Goal: Task Accomplishment & Management: Manage account settings

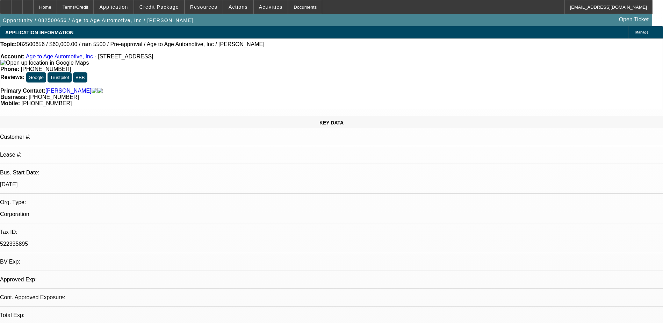
select select "0"
select select "2"
select select "0.1"
select select "4"
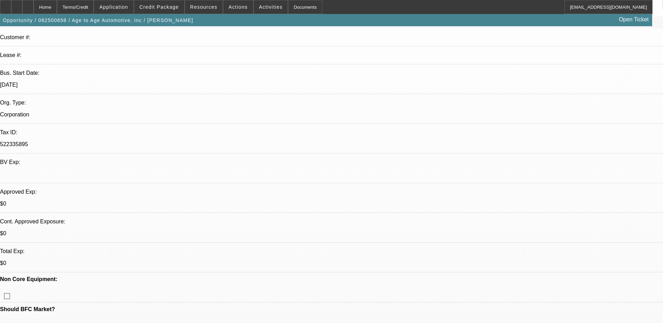
scroll to position [175, 0]
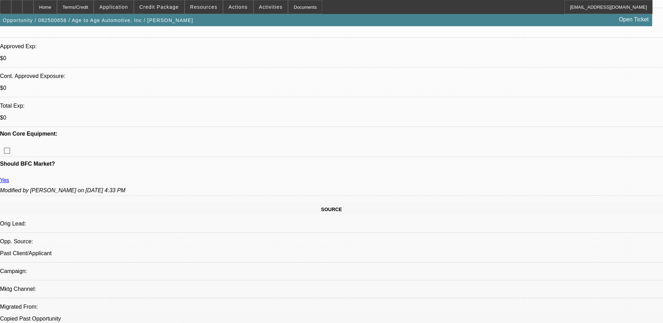
scroll to position [314, 0]
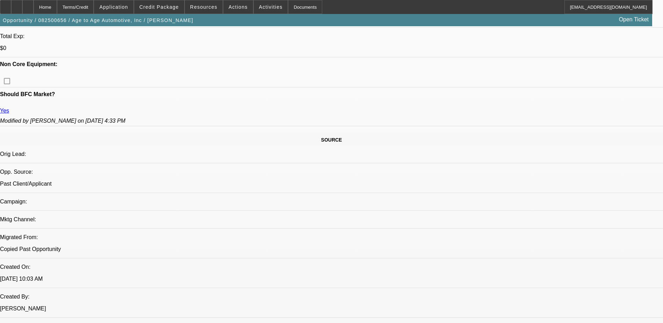
drag, startPoint x: 449, startPoint y: 176, endPoint x: 566, endPoint y: 211, distance: 121.6
copy div "8/25) 06 truck getting too old to operate wants to replace it with a used truck…"
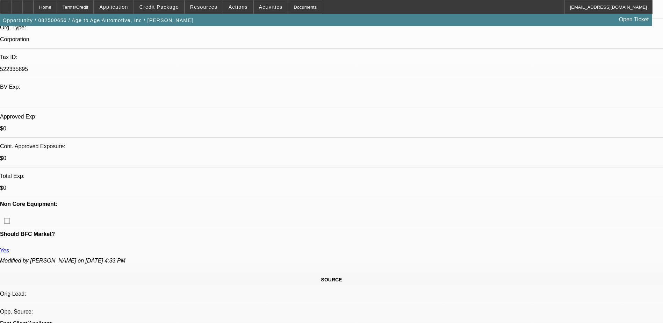
scroll to position [0, 0]
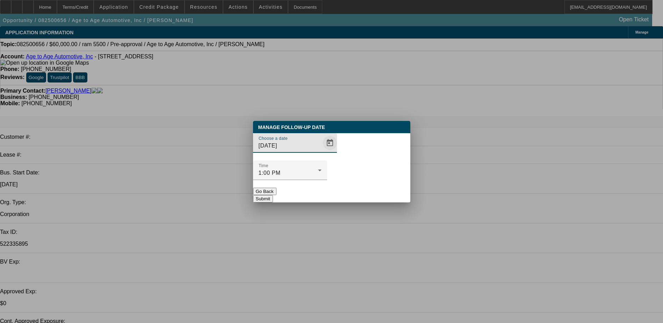
click at [321, 151] on span "Open calendar" at bounding box center [329, 143] width 17 height 17
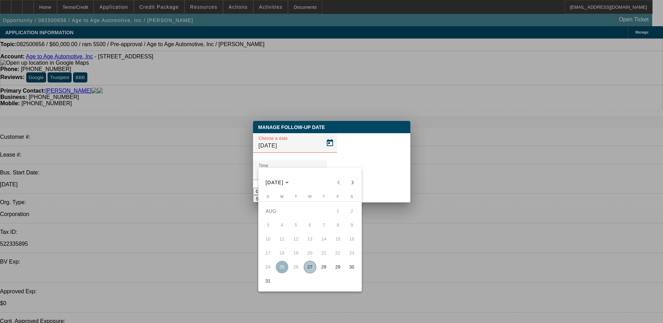
click at [325, 268] on span "28" at bounding box center [324, 267] width 13 height 13
type input "[DATE]"
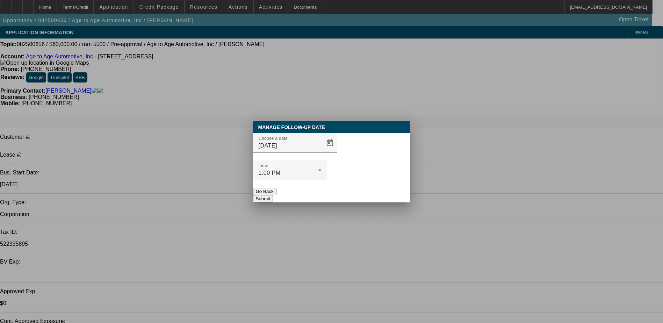
click at [273, 195] on button "Submit" at bounding box center [263, 198] width 20 height 7
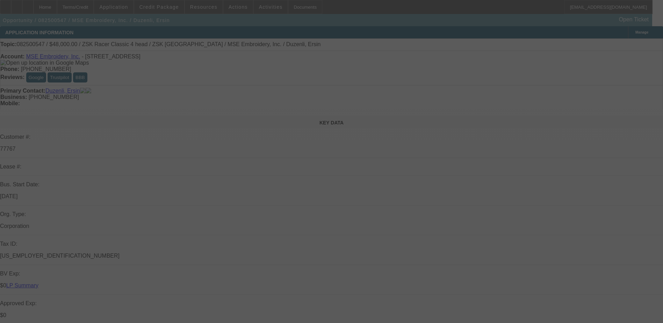
select select "0"
select select "2"
select select "0"
select select "6"
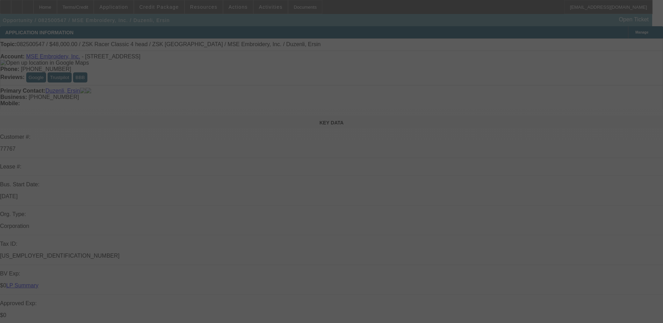
select select "0"
select select "2"
select select "0.1"
select select "4"
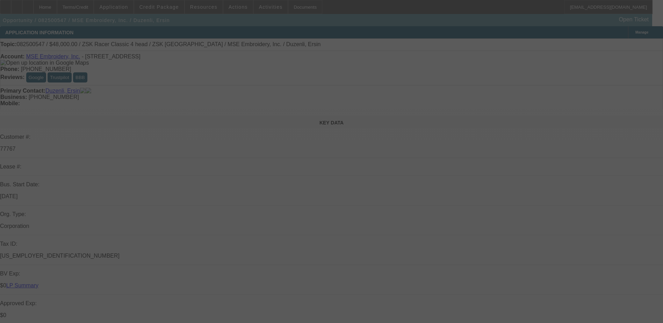
select select "0"
select select "2"
select select "0"
select select "6"
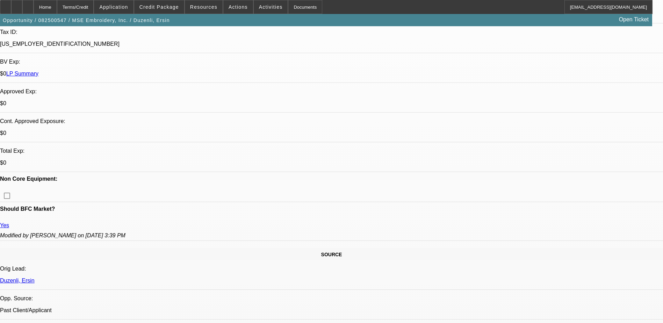
scroll to position [349, 0]
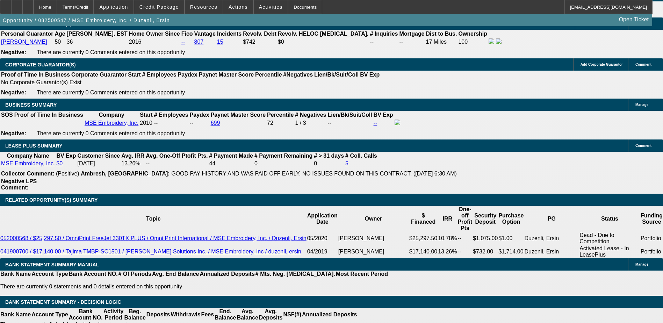
scroll to position [978, 0]
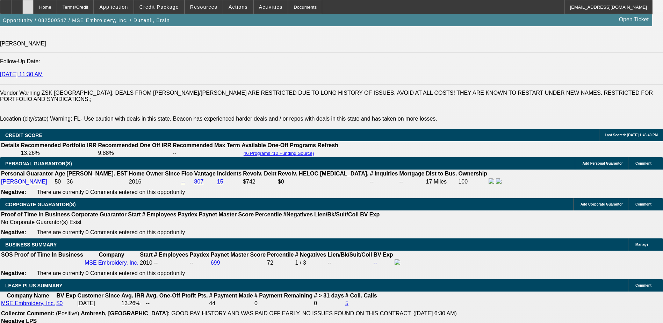
click at [34, 8] on div at bounding box center [27, 7] width 11 height 14
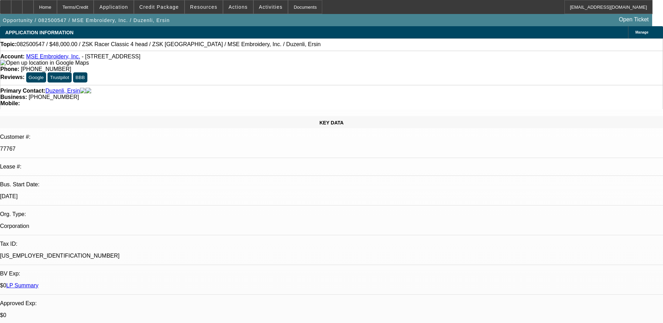
select select "0"
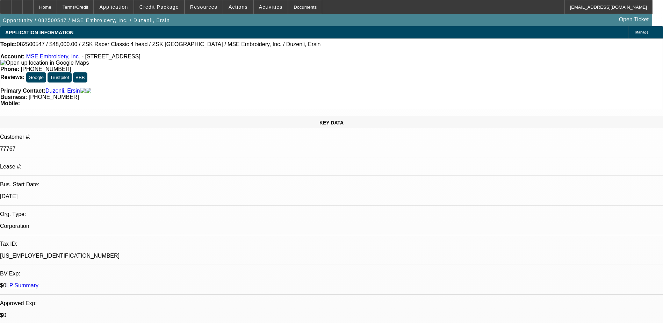
select select "0.1"
select select "0"
select select "1"
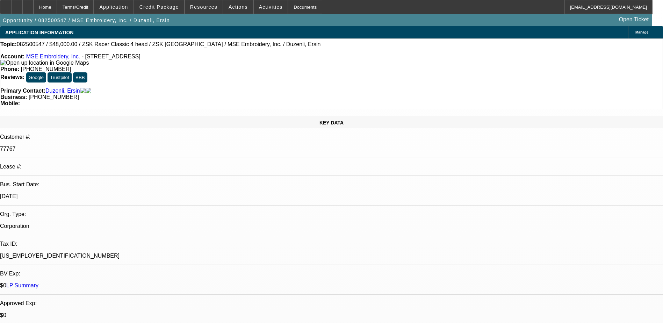
select select "2"
select select "6"
select select "1"
select select "2"
select select "4"
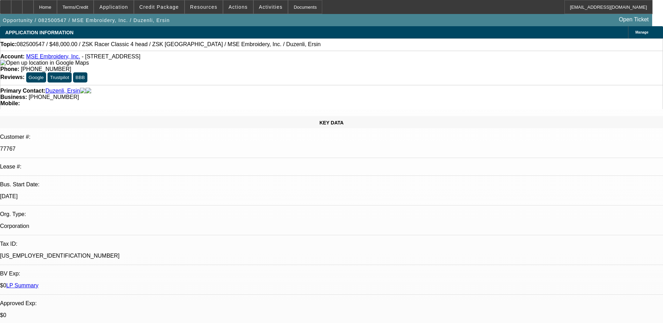
select select "1"
select select "2"
select select "6"
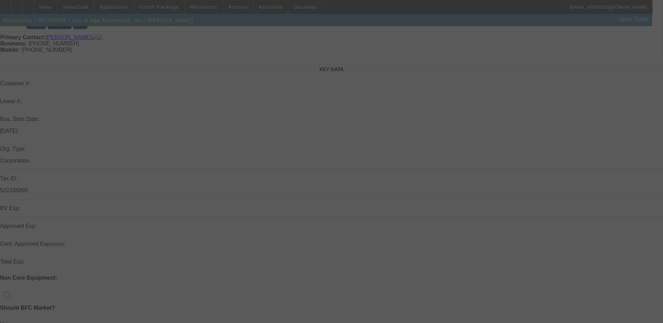
scroll to position [105, 0]
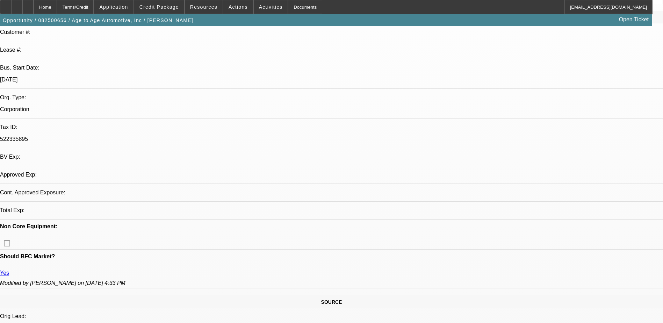
select select "0"
select select "2"
select select "0.1"
select select "4"
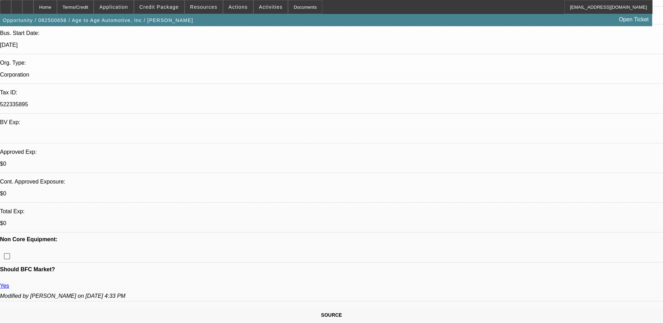
scroll to position [210, 0]
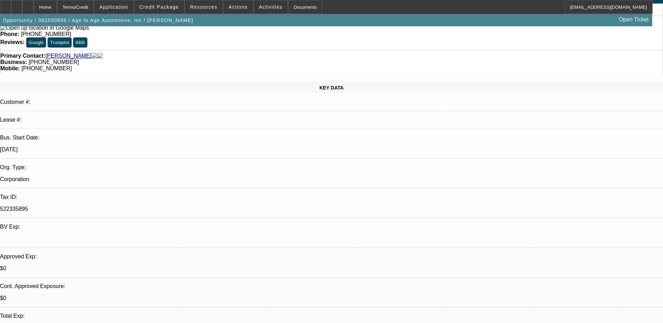
scroll to position [0, 0]
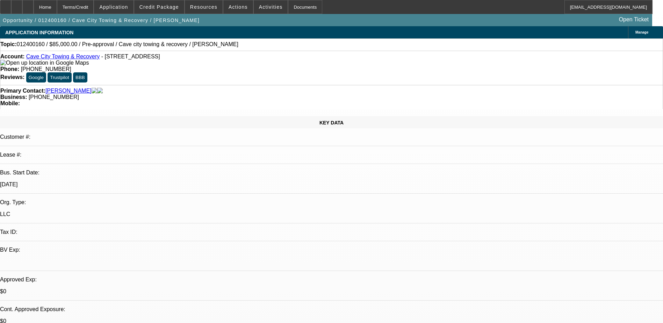
select select "0"
select select "2"
select select "0.1"
select select "4"
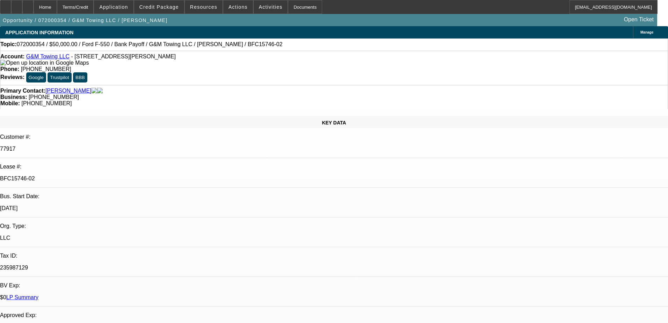
select select "0"
select select "2"
select select "0.1"
select select "4"
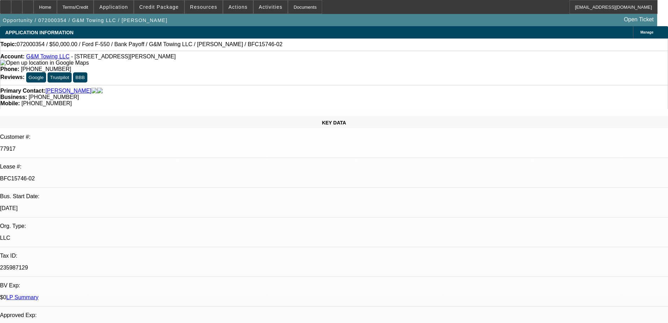
select select "0"
select select "2"
select select "0.1"
select select "4"
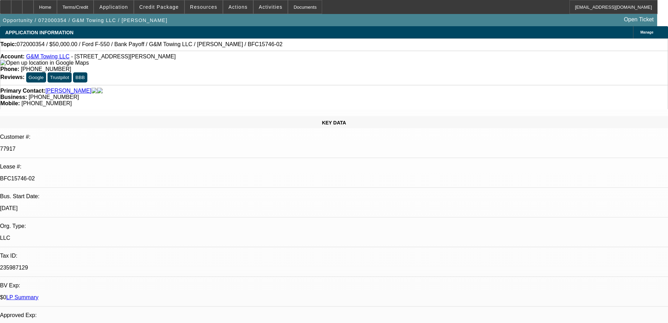
select select "0"
select select "2"
select select "0.1"
select select "4"
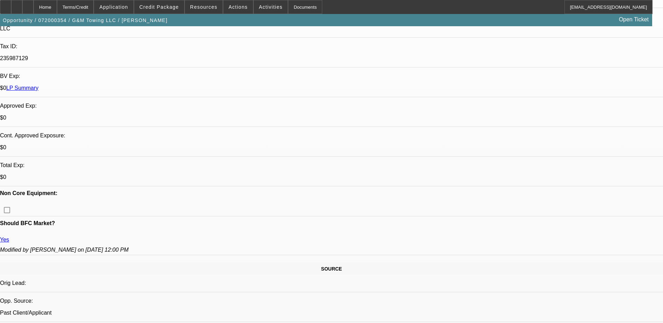
scroll to position [105, 0]
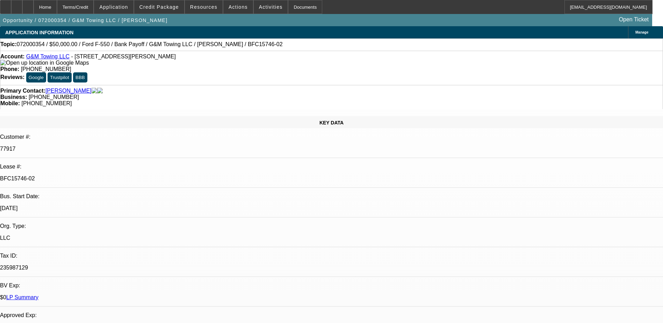
select select "0"
select select "2"
select select "0.1"
select select "4"
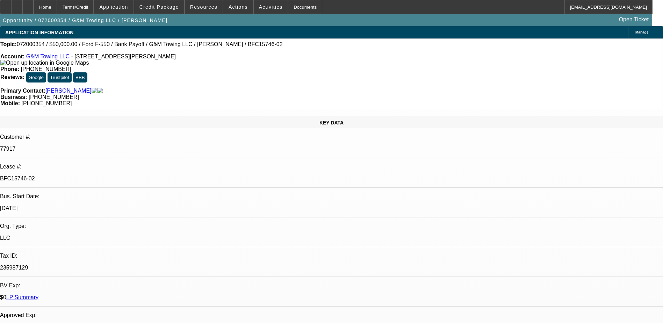
select select "0"
select select "2"
select select "0.1"
select select "4"
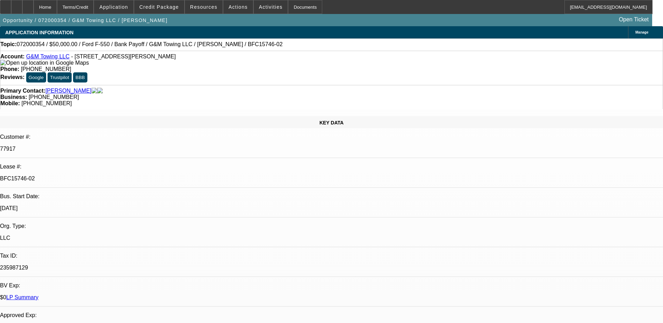
select select "0"
select select "2"
select select "0.1"
select select "4"
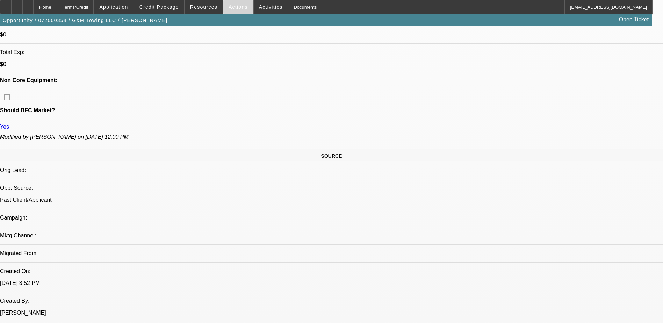
scroll to position [314, 0]
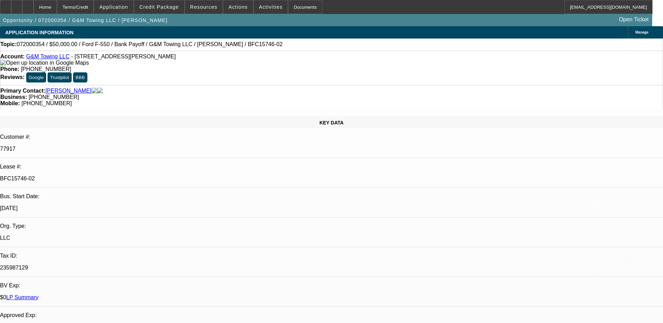
select select "0"
select select "2"
select select "0.1"
select select "4"
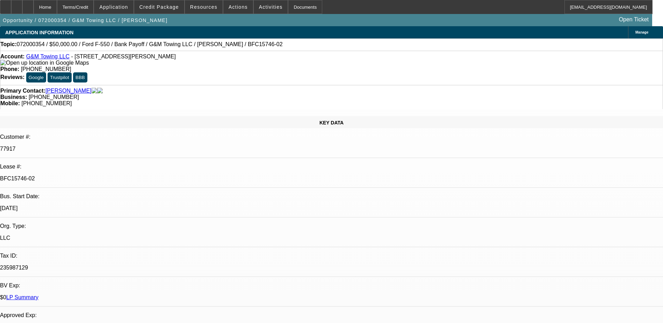
select select "0"
select select "2"
select select "0.1"
select select "4"
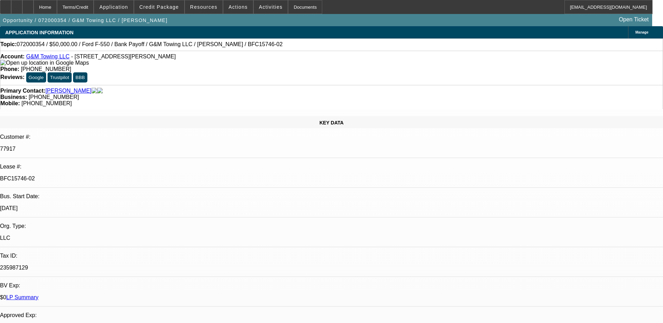
select select "0"
select select "2"
select select "0.1"
select select "4"
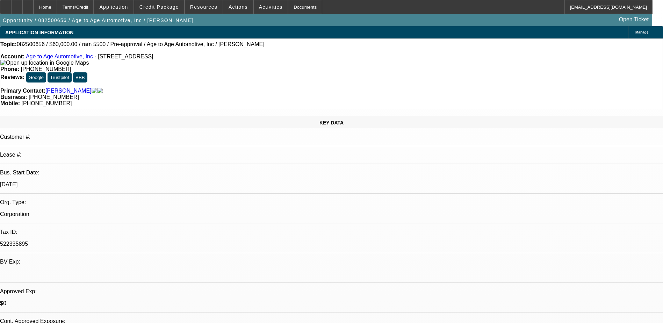
select select "0"
select select "2"
select select "0.1"
select select "1"
select select "2"
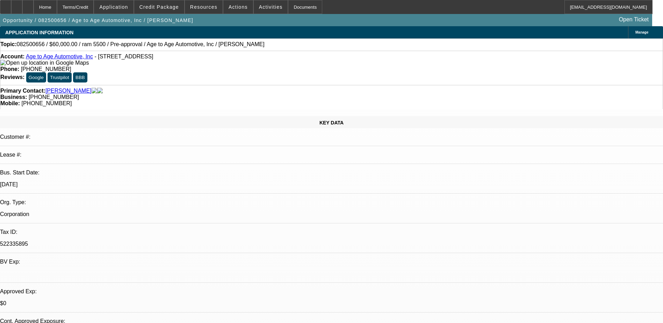
select select "4"
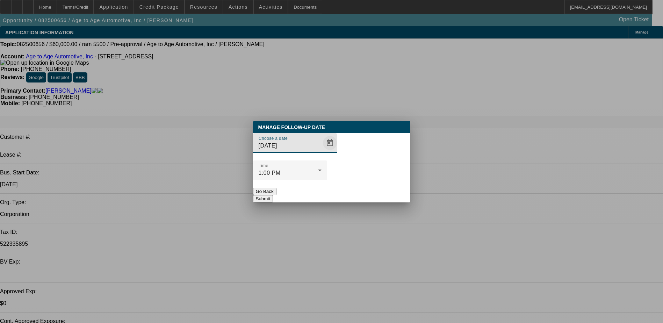
click at [321, 151] on span "Open calendar" at bounding box center [329, 143] width 17 height 17
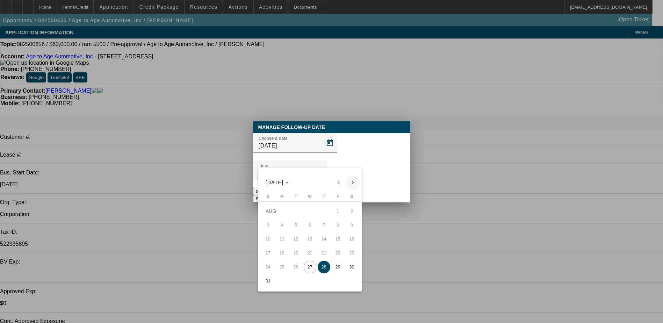
click at [351, 180] on span "Next month" at bounding box center [353, 182] width 14 height 14
click at [326, 241] on span "11" at bounding box center [324, 239] width 13 height 13
type input "9/11/2025"
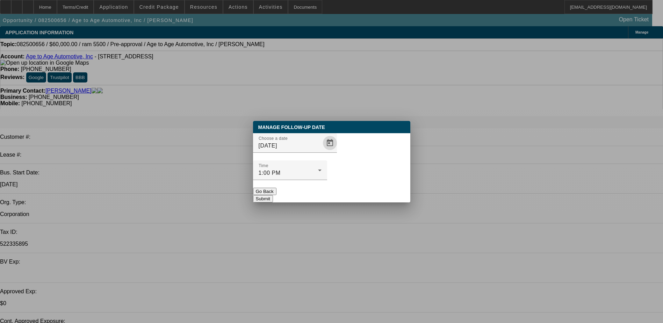
click at [273, 195] on button "Submit" at bounding box center [263, 198] width 20 height 7
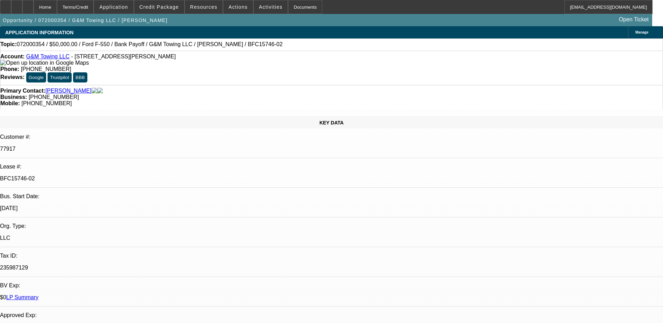
select select "0"
select select "2"
select select "0.1"
select select "4"
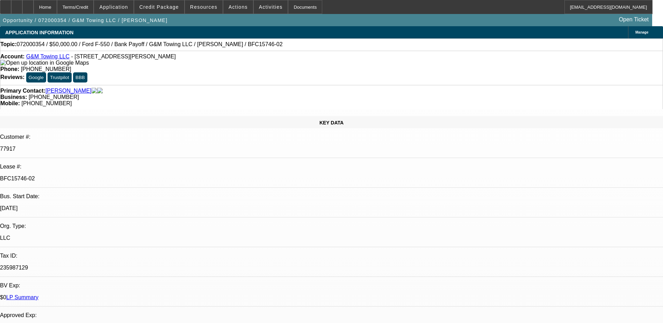
select select "0"
select select "2"
select select "0.1"
select select "4"
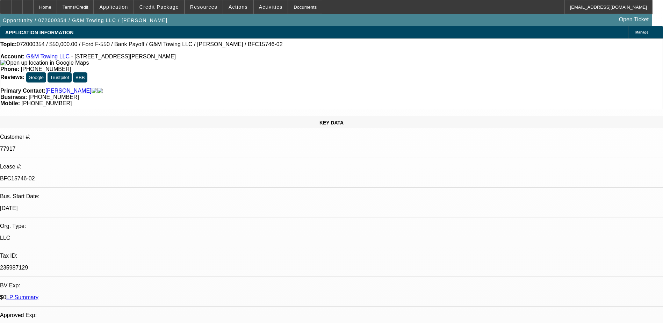
select select "0"
select select "2"
select select "0.1"
select select "4"
